Goal: Task Accomplishment & Management: Use online tool/utility

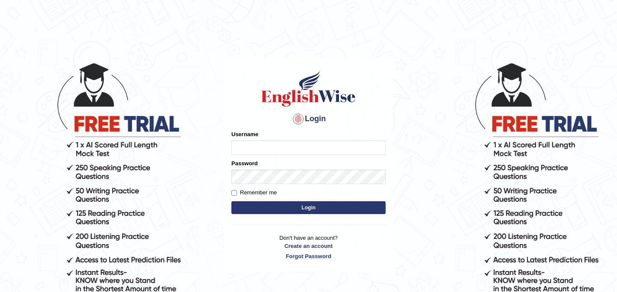
type input "najakter"
click at [316, 209] on button "Login" at bounding box center [308, 207] width 154 height 13
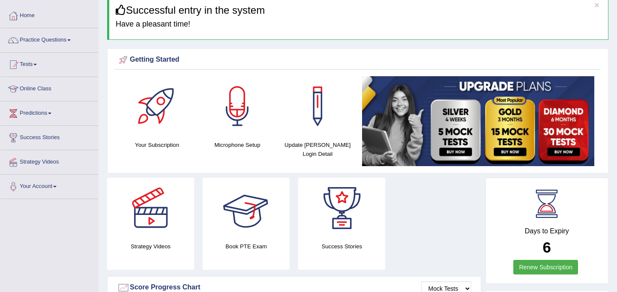
scroll to position [37, 0]
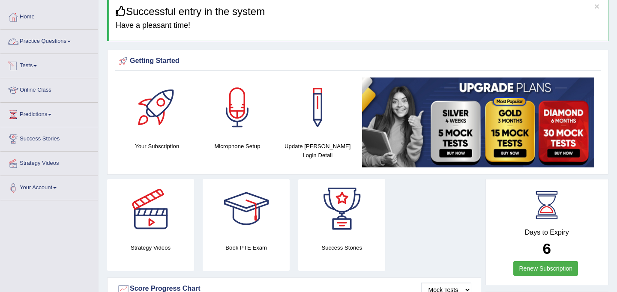
click at [42, 43] on link "Practice Questions" at bounding box center [49, 40] width 98 height 21
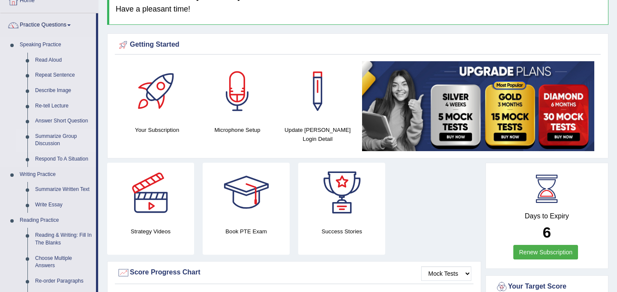
scroll to position [49, 0]
